Goal: Download file/media

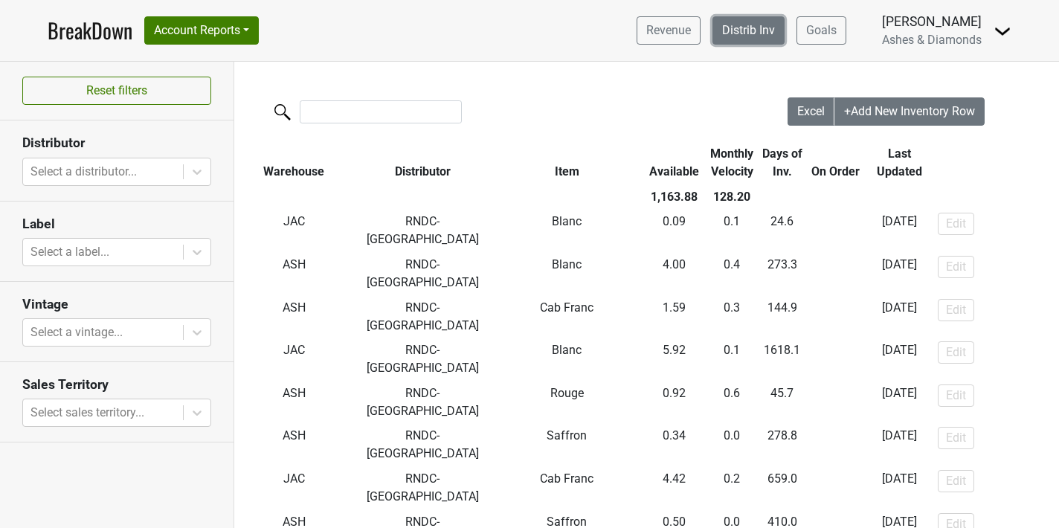
click at [759, 26] on link "Distrib Inv" at bounding box center [748, 30] width 72 height 28
click at [728, 34] on link "Distrib Inv" at bounding box center [748, 30] width 72 height 28
click at [172, 175] on div at bounding box center [102, 171] width 145 height 21
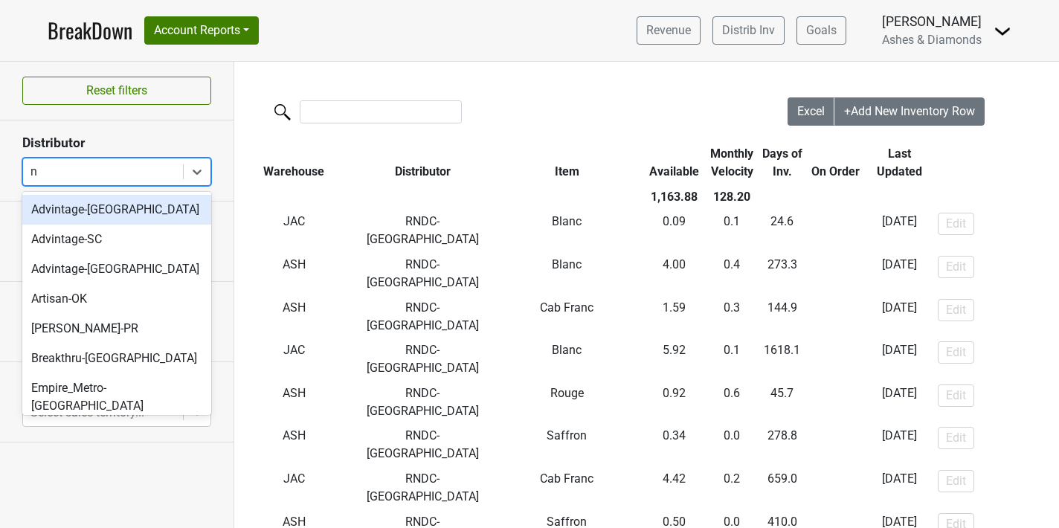
type input "nv"
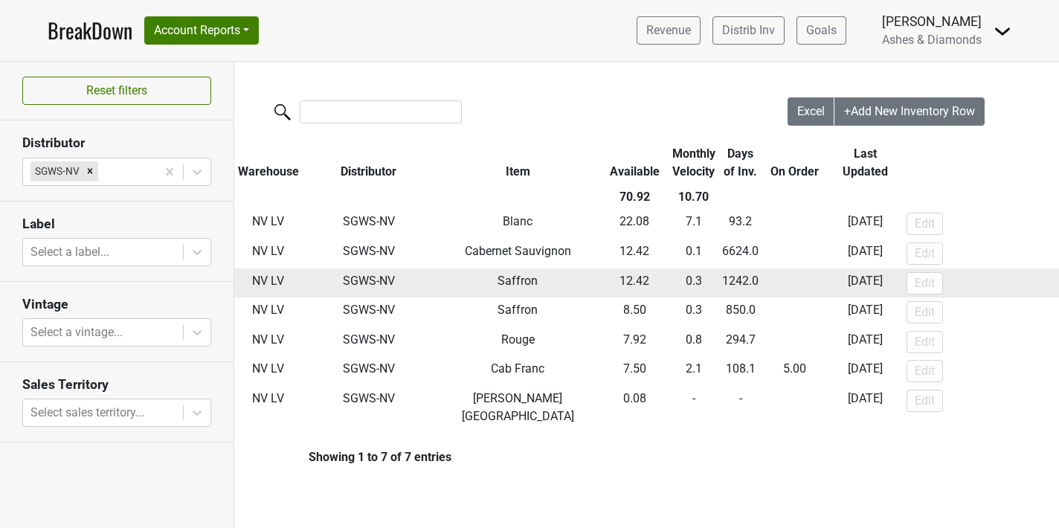
click at [368, 289] on td "SGWS-NV" at bounding box center [369, 283] width 133 height 30
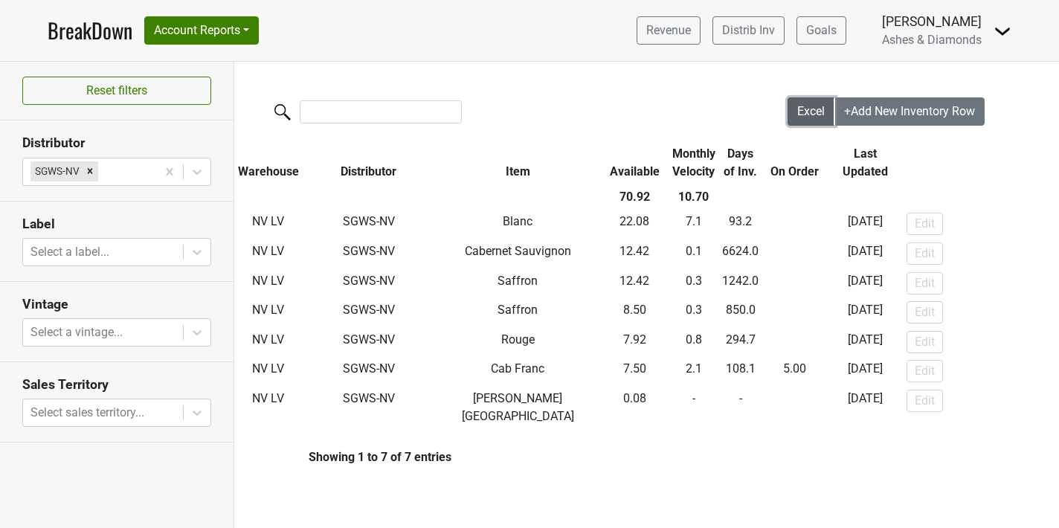
click at [799, 109] on span "Excel" at bounding box center [811, 111] width 28 height 14
click at [813, 107] on span "Excel" at bounding box center [811, 111] width 28 height 14
